Goal: Navigation & Orientation: Find specific page/section

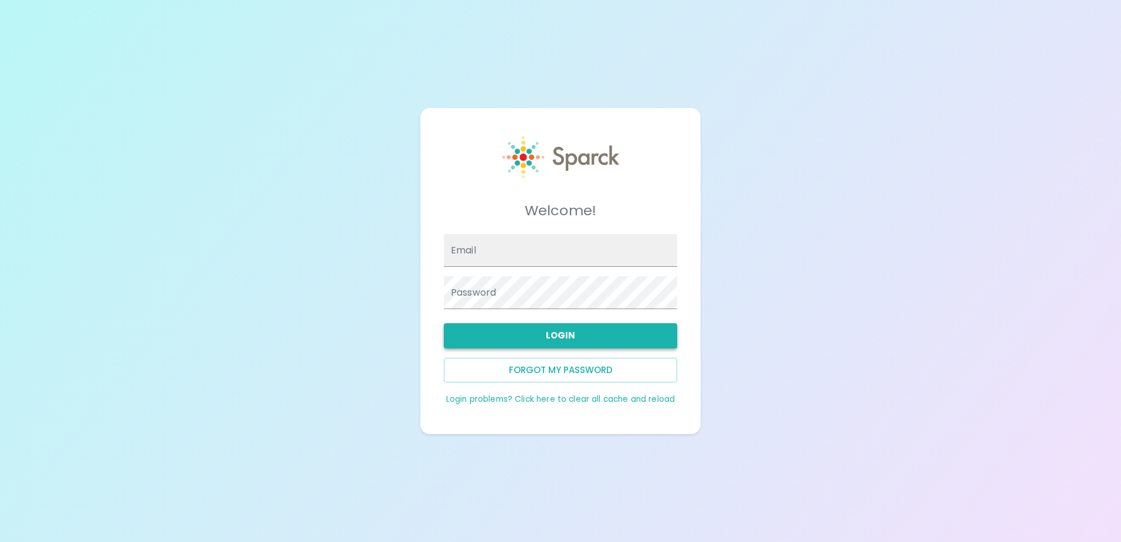
type input "[EMAIL_ADDRESS][DOMAIN_NAME]"
click at [596, 337] on button "Login" at bounding box center [560, 335] width 233 height 25
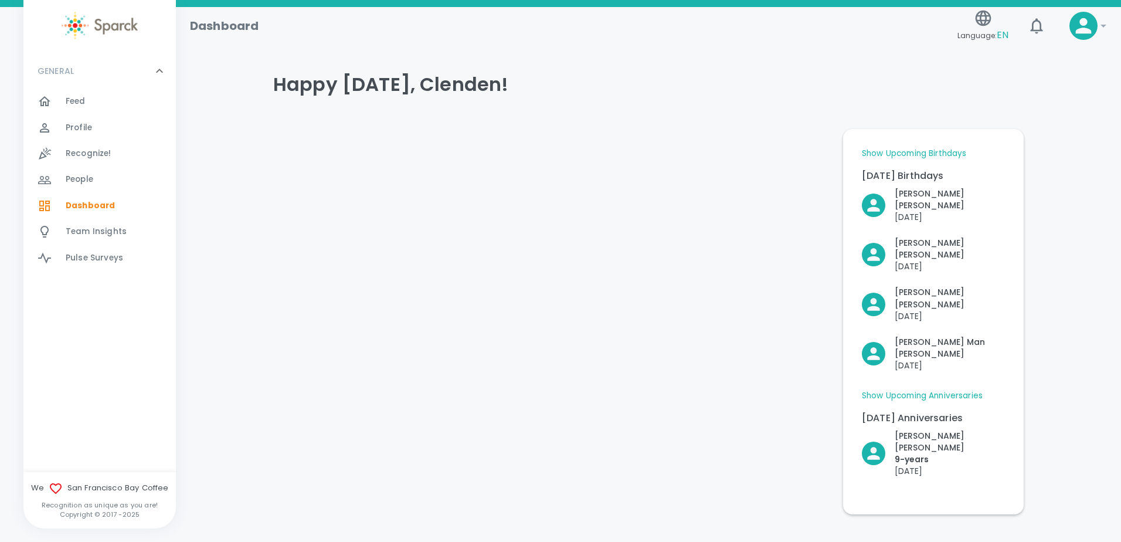
click at [926, 154] on link "Show Upcoming Birthdays" at bounding box center [914, 154] width 104 height 12
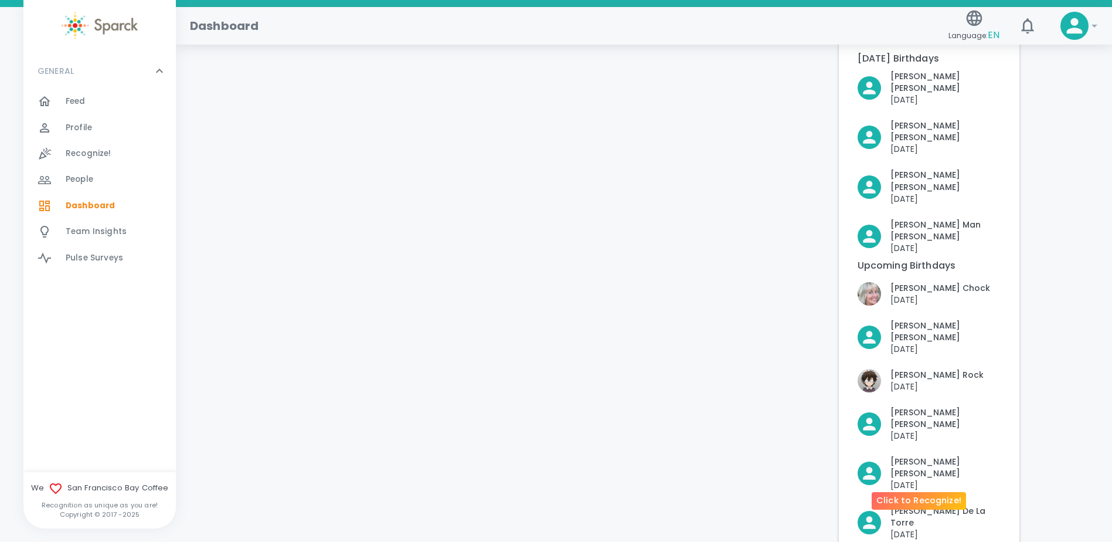
scroll to position [117, 0]
click at [68, 104] on span "Feed" at bounding box center [76, 102] width 20 height 12
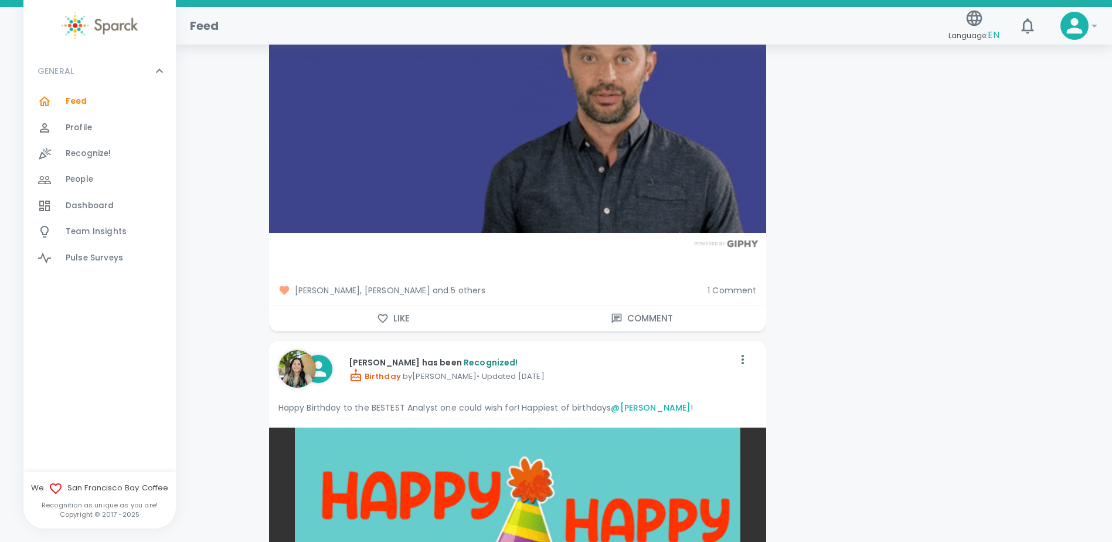
scroll to position [2111, 0]
